Goal: Find specific page/section: Find specific page/section

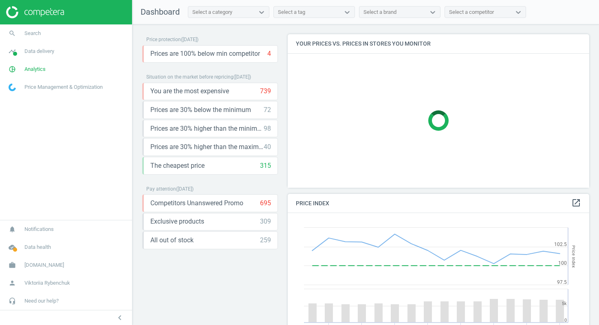
scroll to position [188, 302]
click at [39, 52] on span "Data delivery" at bounding box center [39, 51] width 30 height 7
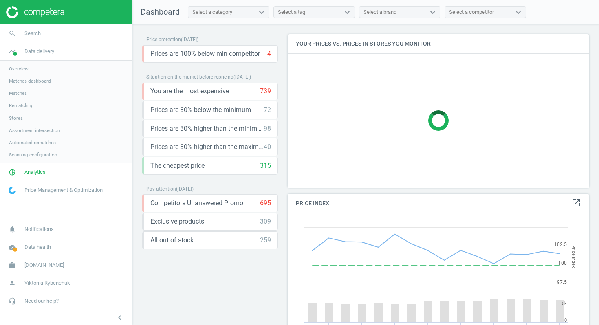
click at [16, 119] on span "Stores" at bounding box center [16, 118] width 14 height 7
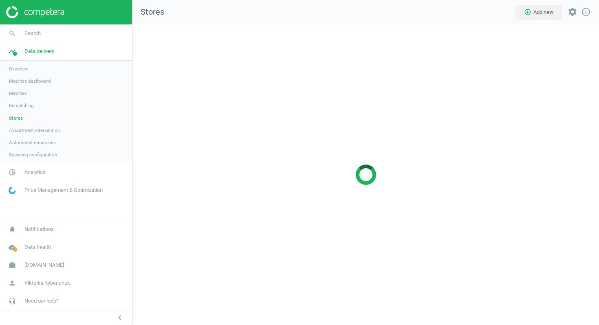
scroll to position [301, 467]
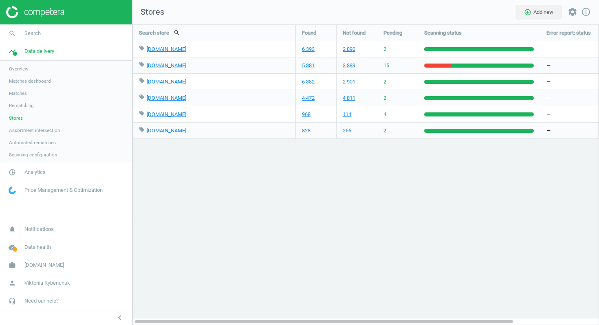
click at [320, 192] on div "Search store search Found Not found Pending Scanning status Error report: statu…" at bounding box center [365, 174] width 466 height 301
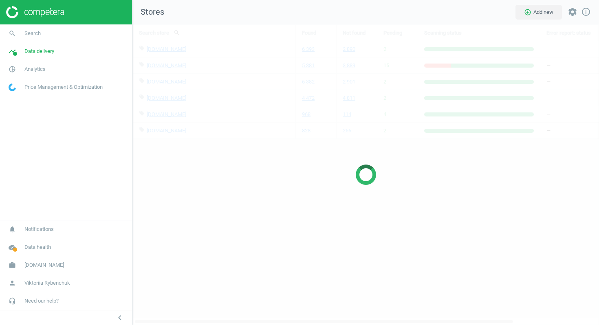
scroll to position [301, 467]
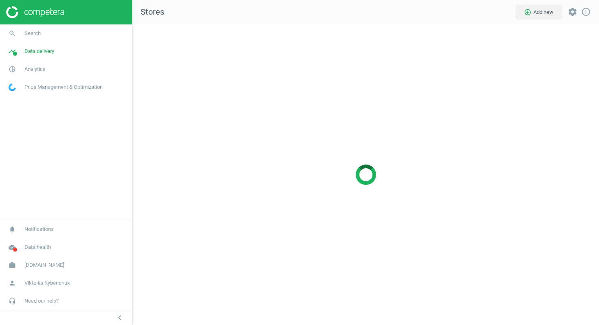
scroll to position [301, 467]
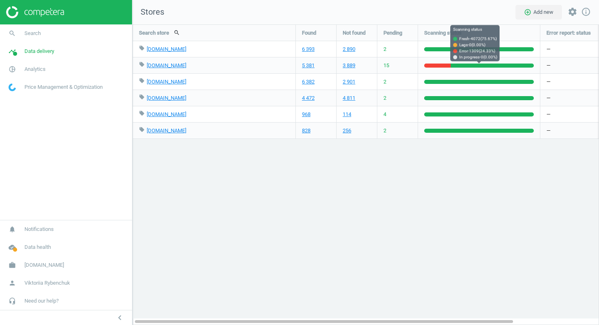
click at [451, 64] on div at bounding box center [492, 66] width 83 height 4
click at [445, 64] on div at bounding box center [437, 66] width 26 height 4
